Goal: Entertainment & Leisure: Consume media (video, audio)

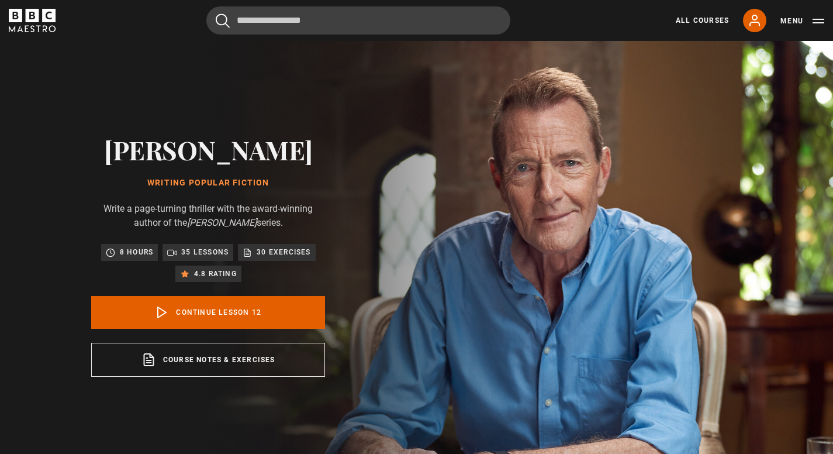
click at [767, 394] on img at bounding box center [457, 255] width 833 height 429
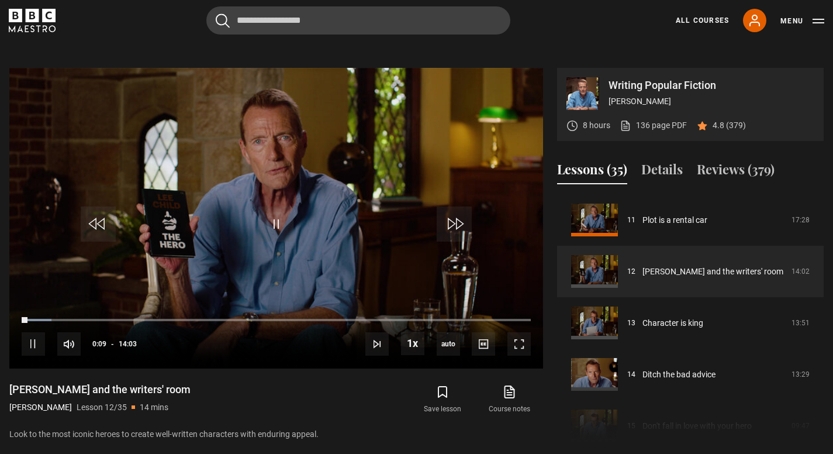
scroll to position [447, 0]
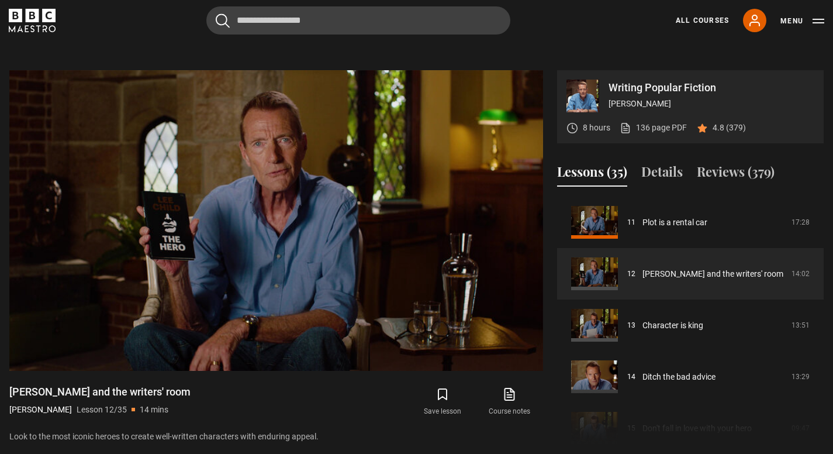
click at [676, 397] on div "Course trailer 01 Writing Popular Fiction Introduction 05:34 02 Where story com…" at bounding box center [690, 322] width 267 height 252
click at [716, 420] on div "Course trailer 01 Writing Popular Fiction Introduction 05:34 02 Where story com…" at bounding box center [690, 322] width 267 height 252
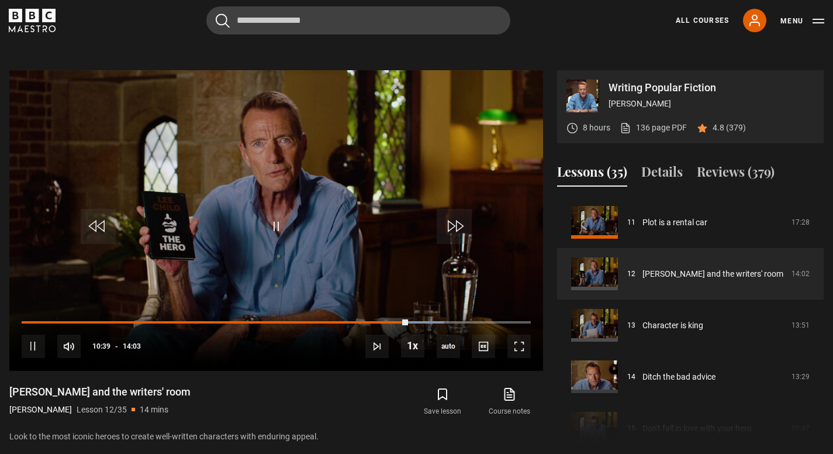
click at [330, 180] on video "Video Player" at bounding box center [276, 220] width 534 height 300
click at [271, 229] on span "Video Player" at bounding box center [275, 226] width 35 height 35
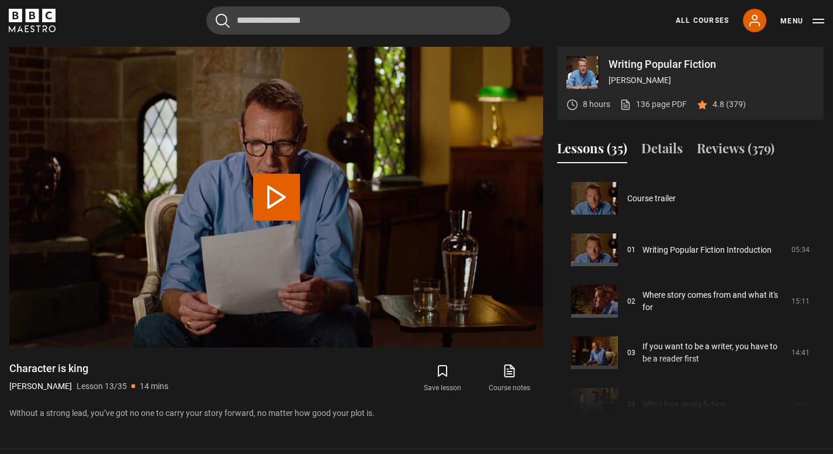
scroll to position [617, 0]
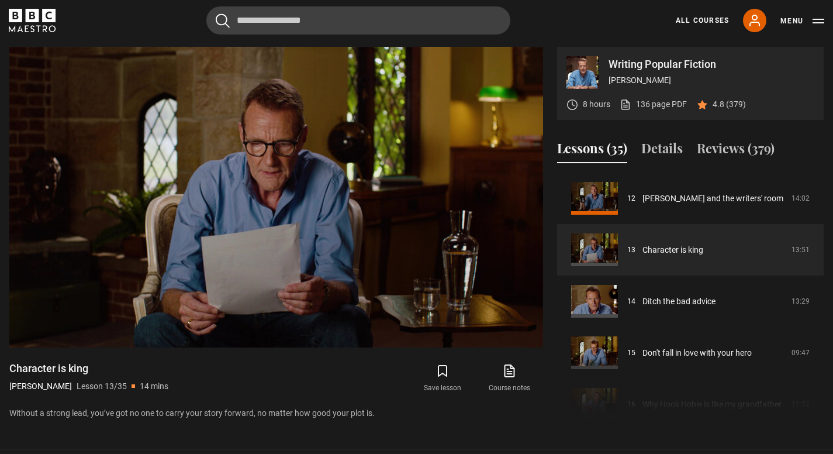
drag, startPoint x: 643, startPoint y: 410, endPoint x: 668, endPoint y: 127, distance: 283.4
click at [668, 127] on div "Writing Popular Fiction [PERSON_NAME] 8 hours 136 page PDF (opens in new tab) 4…" at bounding box center [416, 236] width 814 height 378
click at [643, 411] on div "Course trailer 01 Writing Popular Fiction Introduction 05:34 02 Where story com…" at bounding box center [690, 298] width 267 height 252
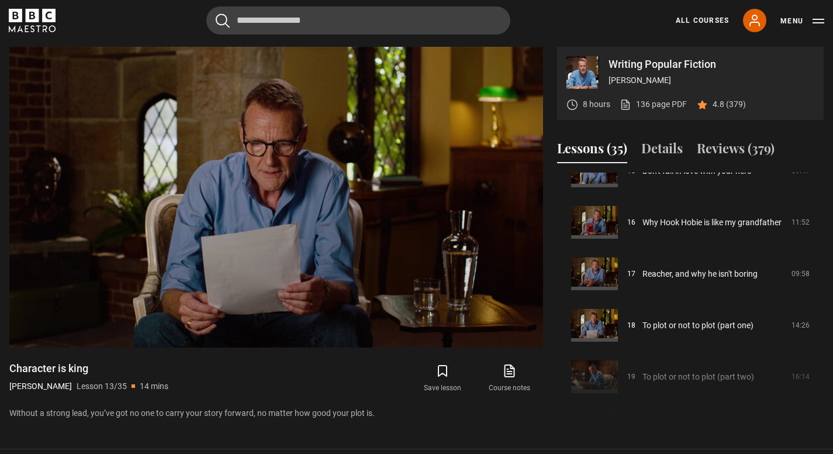
scroll to position [800, 0]
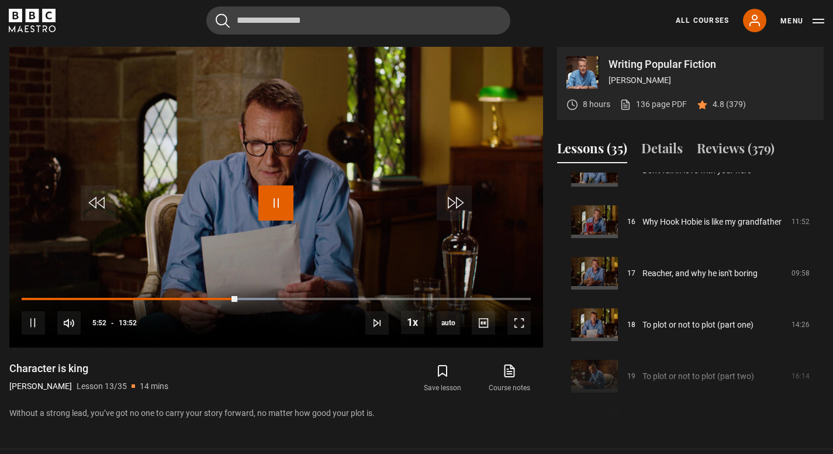
click at [275, 196] on span "Video Player" at bounding box center [275, 202] width 35 height 35
click at [327, 127] on video "Video Player" at bounding box center [276, 197] width 534 height 300
